Goal: Navigation & Orientation: Find specific page/section

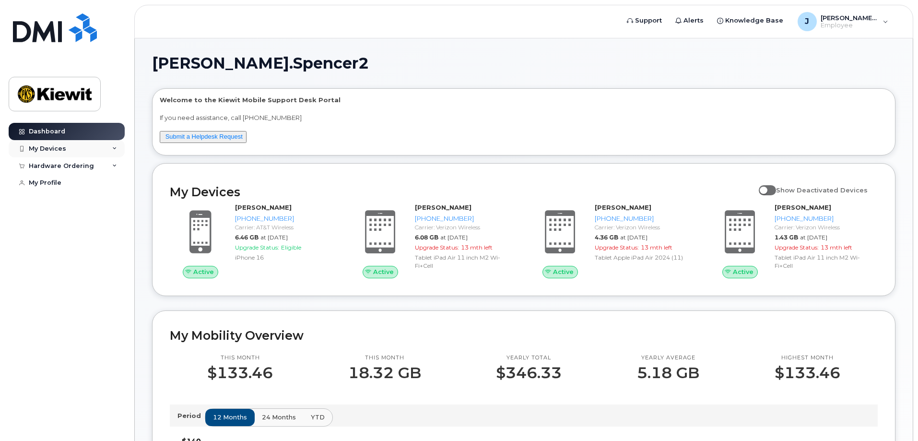
click at [86, 152] on div "My Devices" at bounding box center [67, 148] width 116 height 17
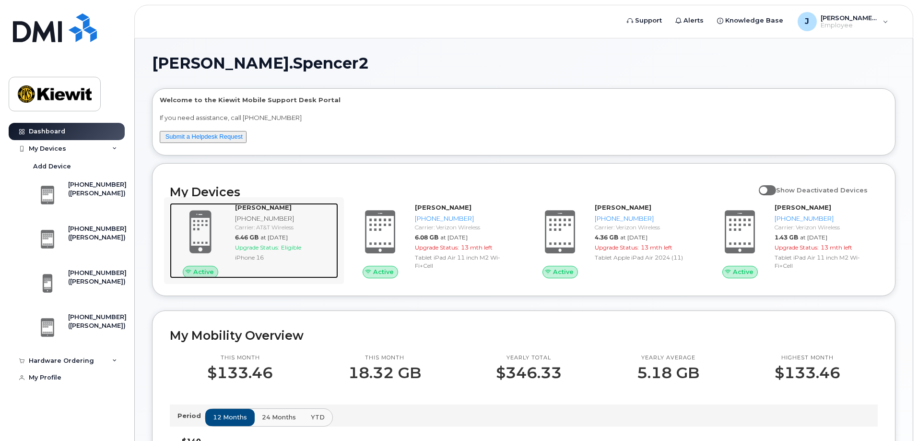
click at [262, 238] on span "at [DATE]" at bounding box center [273, 236] width 27 height 7
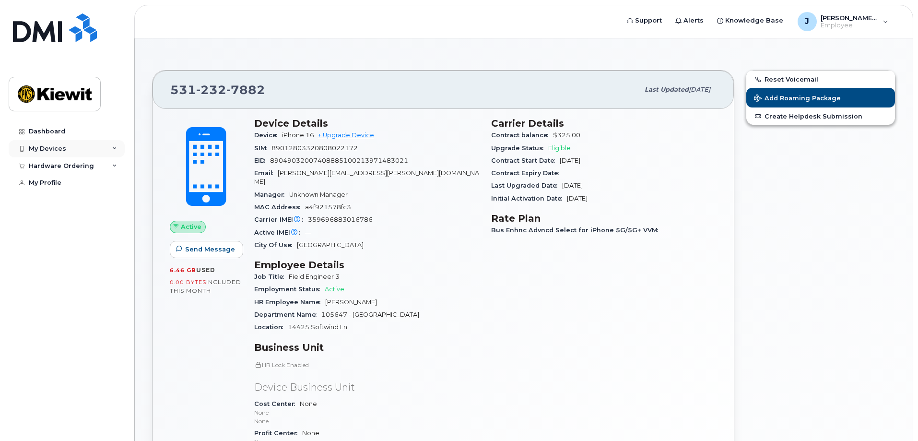
click at [52, 146] on div "My Devices" at bounding box center [47, 149] width 37 height 8
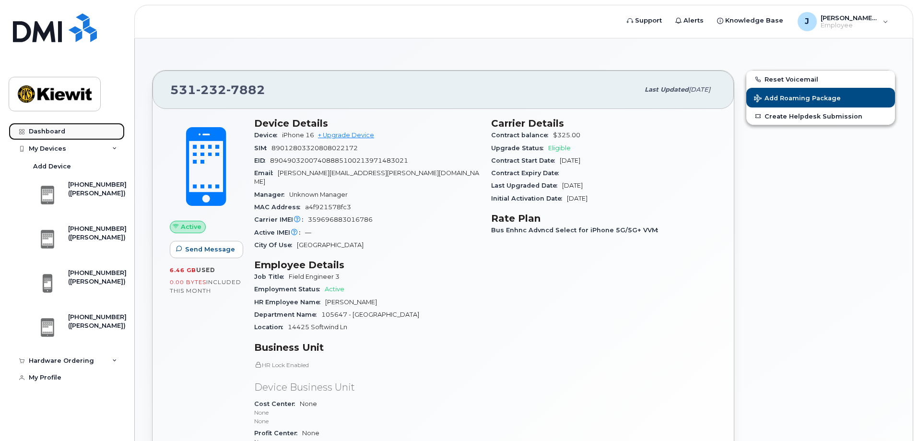
click at [61, 135] on div "Dashboard" at bounding box center [47, 132] width 36 height 8
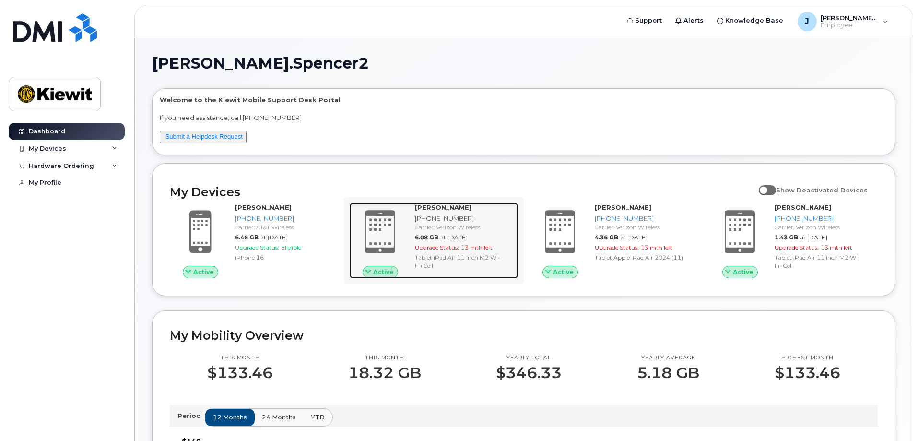
click at [394, 269] on div "Active" at bounding box center [380, 272] width 36 height 12
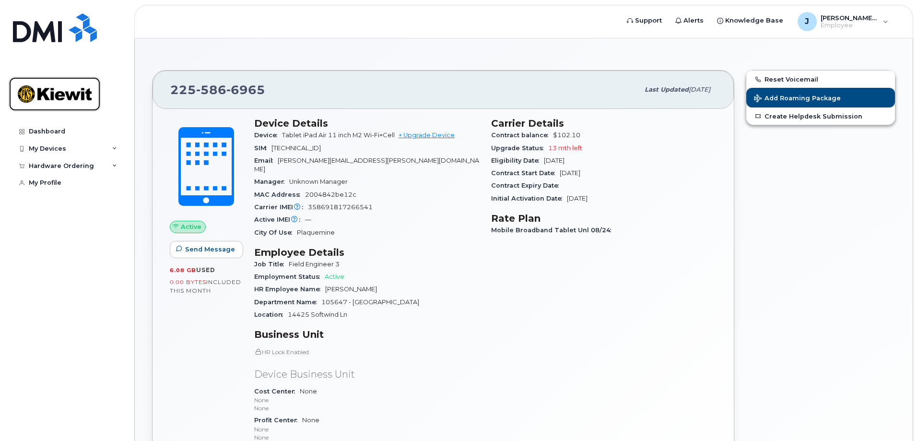
click at [50, 102] on img at bounding box center [55, 94] width 74 height 28
